Goal: Transaction & Acquisition: Purchase product/service

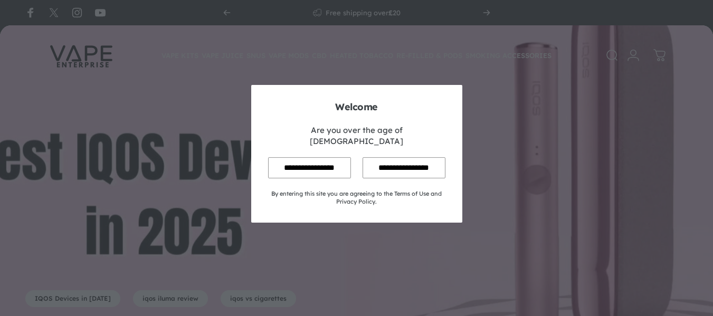
click at [299, 160] on input "**********" at bounding box center [309, 167] width 83 height 21
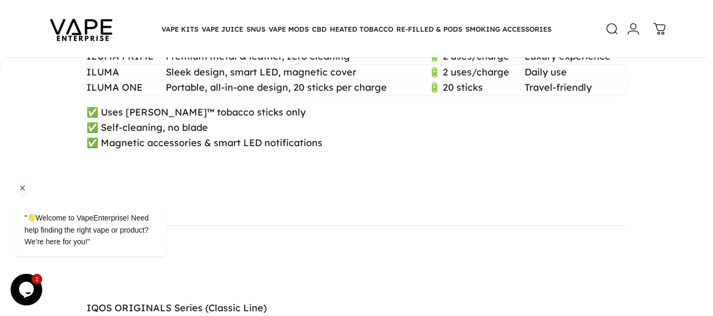
scroll to position [2216, 0]
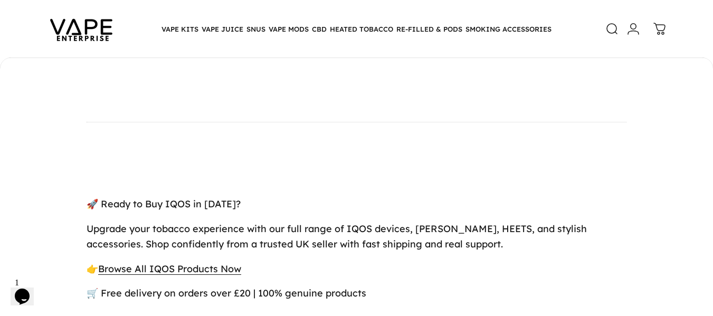
scroll to position [3694, 0]
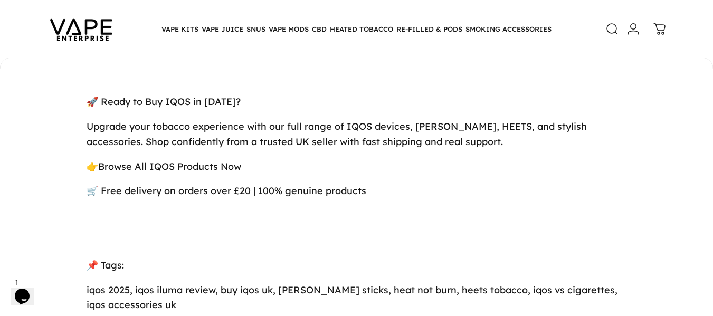
click at [157, 160] on link "Browse All IQOS Products Now" at bounding box center [169, 166] width 143 height 12
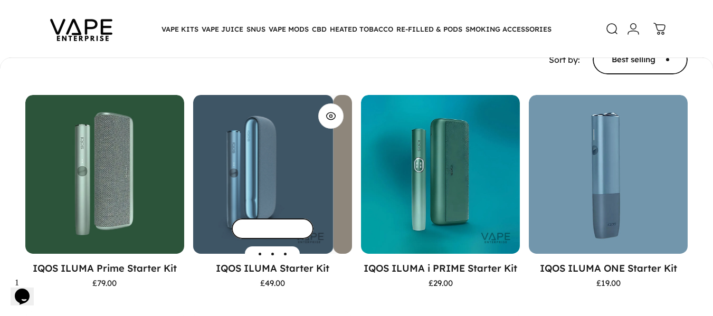
scroll to position [208, 0]
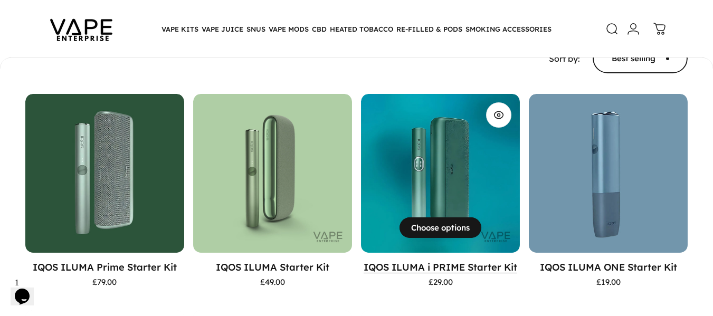
click at [375, 269] on link "IQOS ILUMA i PRIME Starter Kit" at bounding box center [441, 267] width 154 height 12
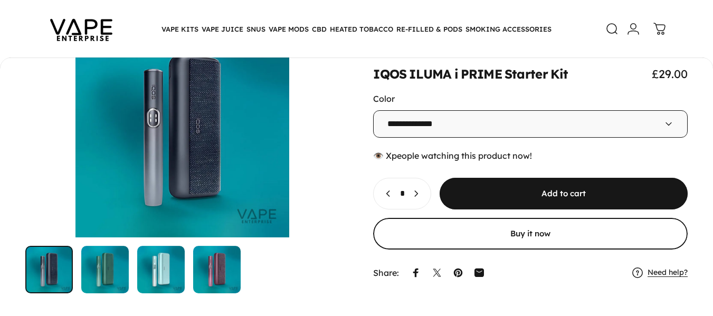
scroll to position [103, 0]
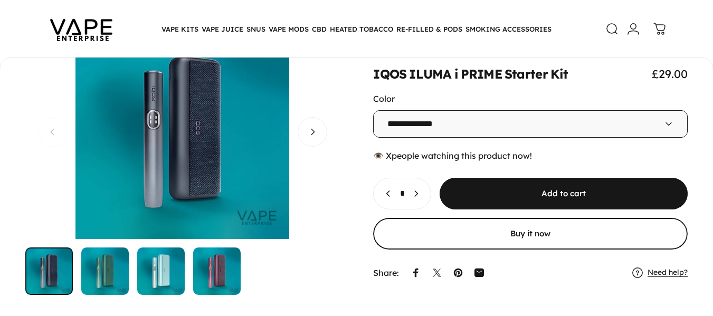
click at [102, 282] on img "Go to item" at bounding box center [104, 270] width 47 height 47
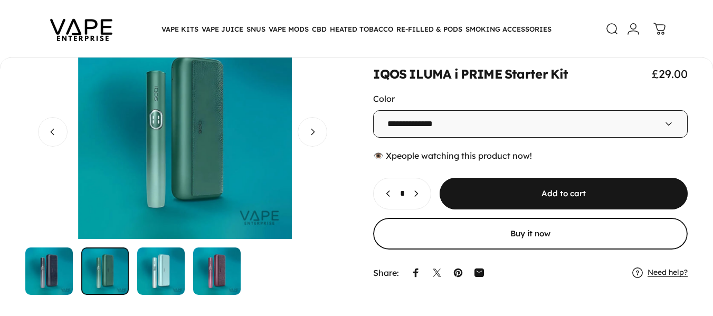
scroll to position [0, 314]
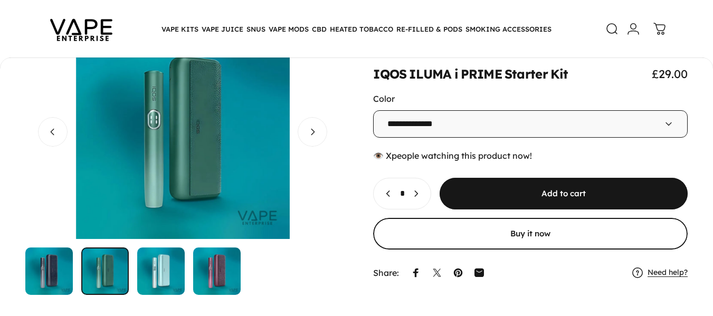
click at [147, 270] on img "Go to item" at bounding box center [160, 270] width 47 height 47
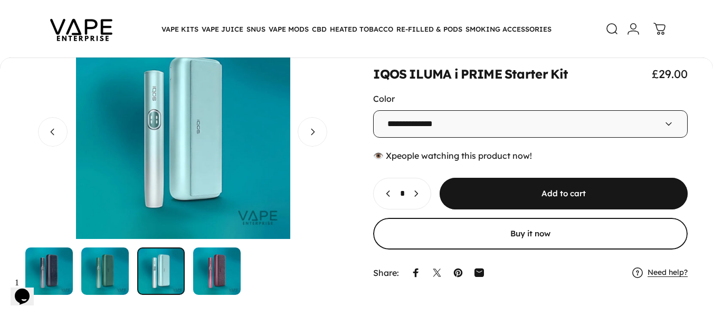
scroll to position [0, 0]
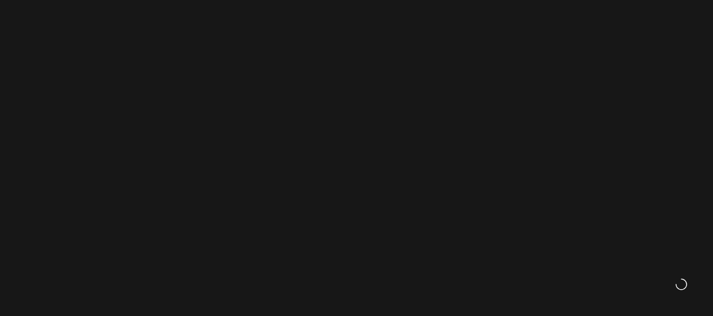
scroll to position [3694, 0]
